Goal: Navigation & Orientation: Find specific page/section

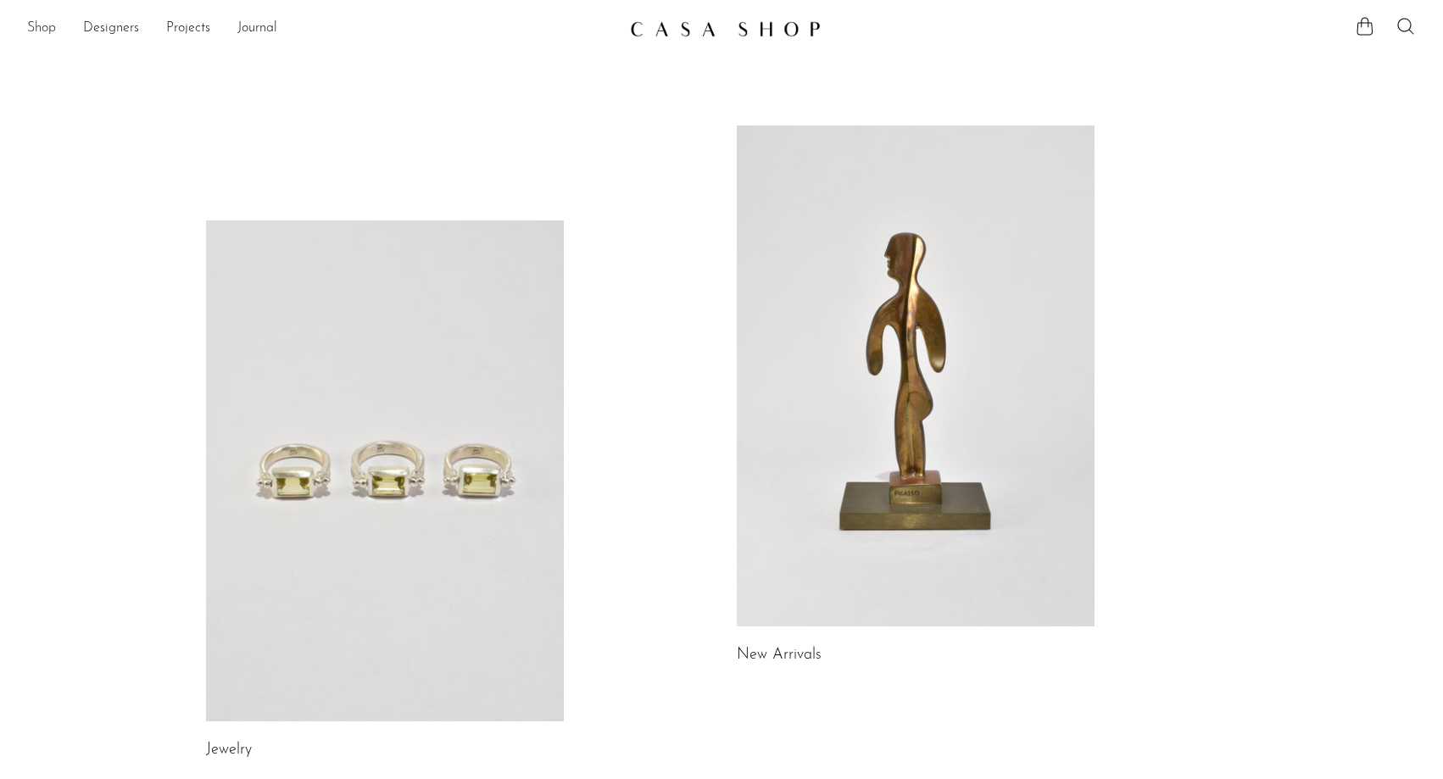
click at [41, 26] on link "Shop" at bounding box center [41, 29] width 29 height 22
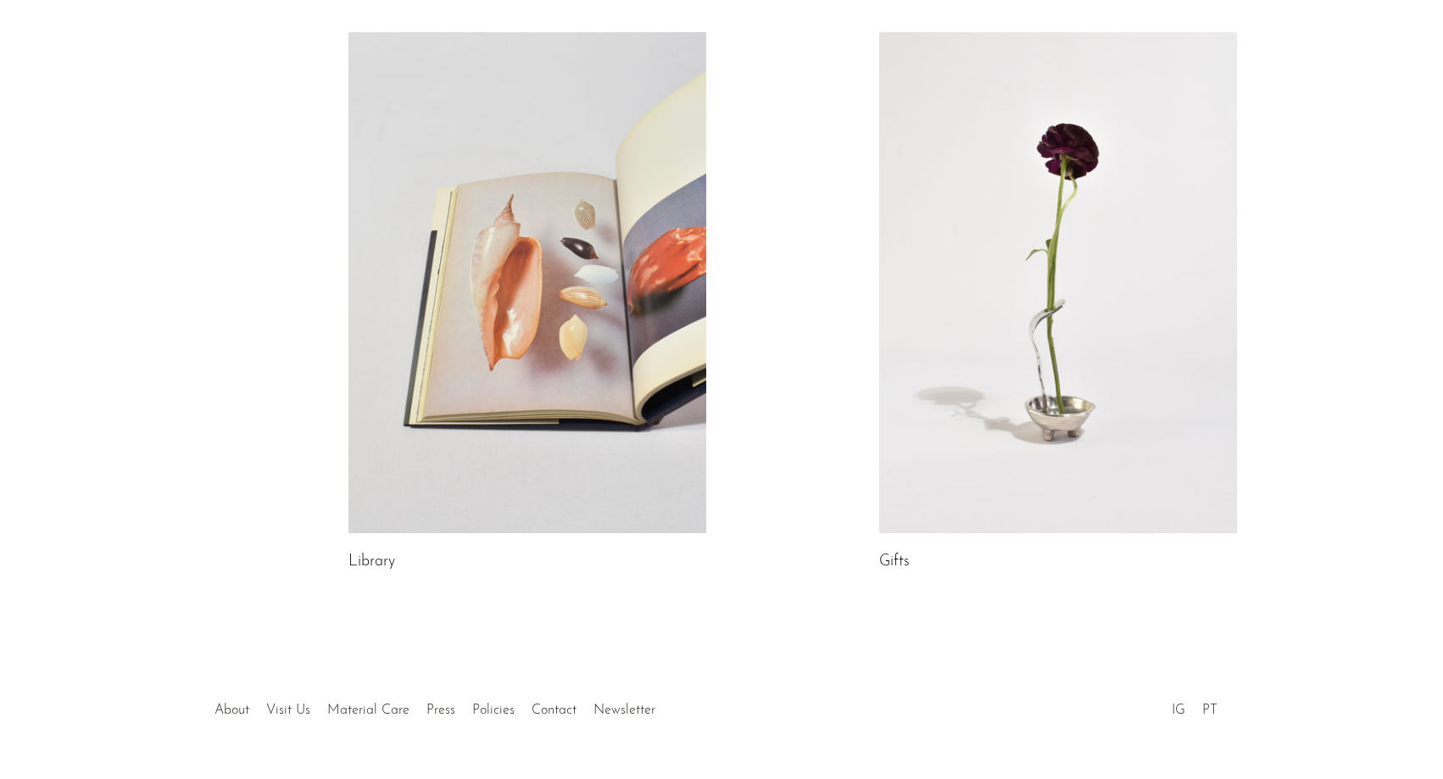
scroll to position [870, 0]
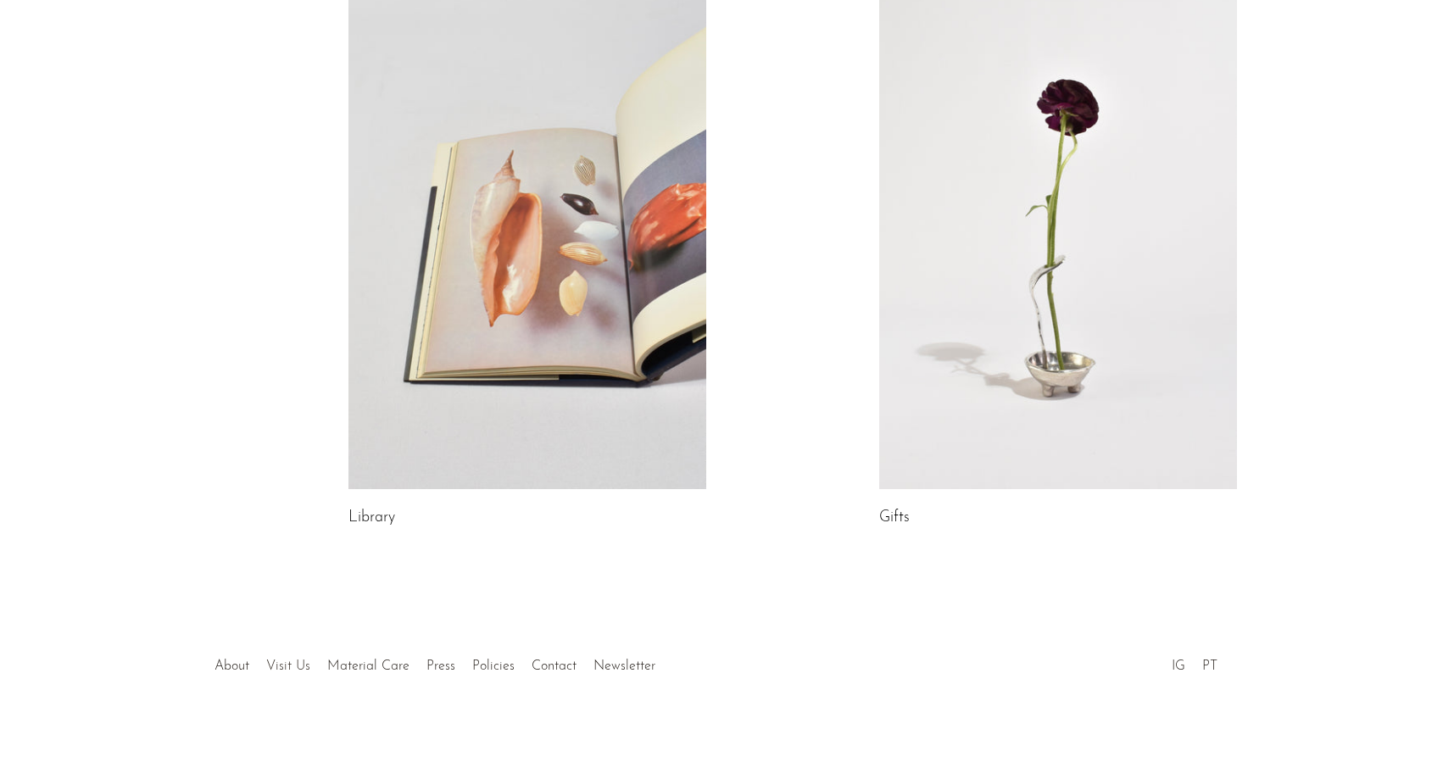
click at [292, 661] on link "Visit Us" at bounding box center [288, 667] width 44 height 14
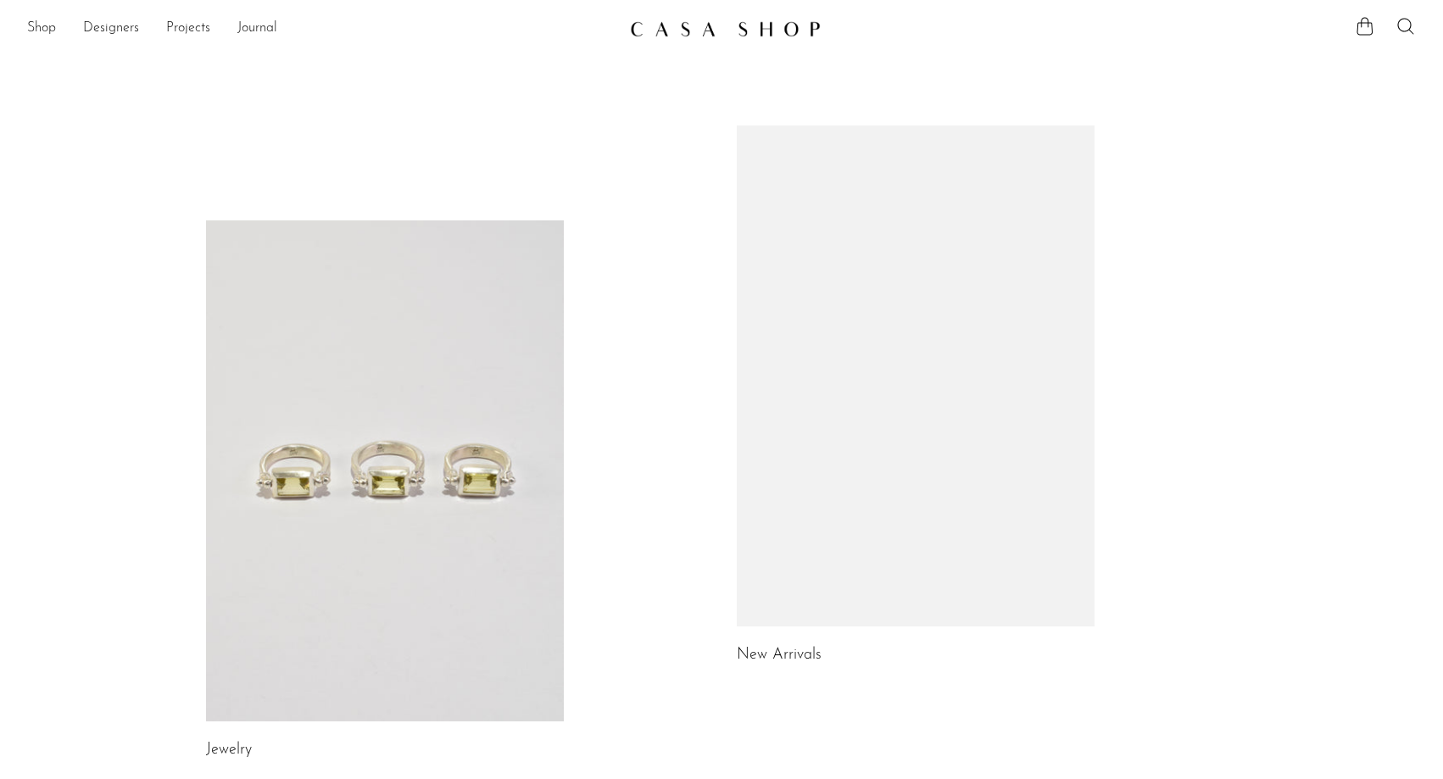
scroll to position [870, 0]
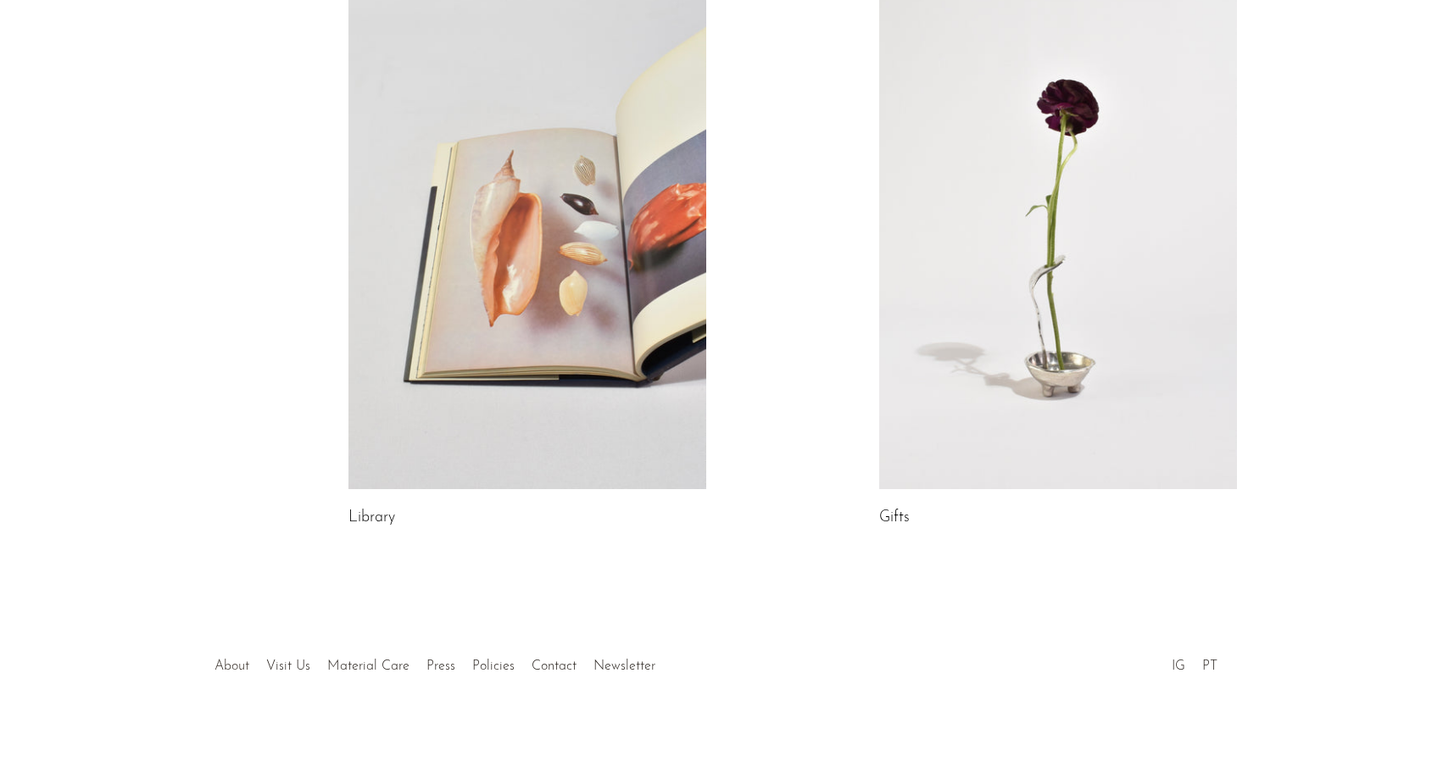
click at [239, 671] on link "About" at bounding box center [232, 667] width 35 height 14
